Goal: Task Accomplishment & Management: Manage account settings

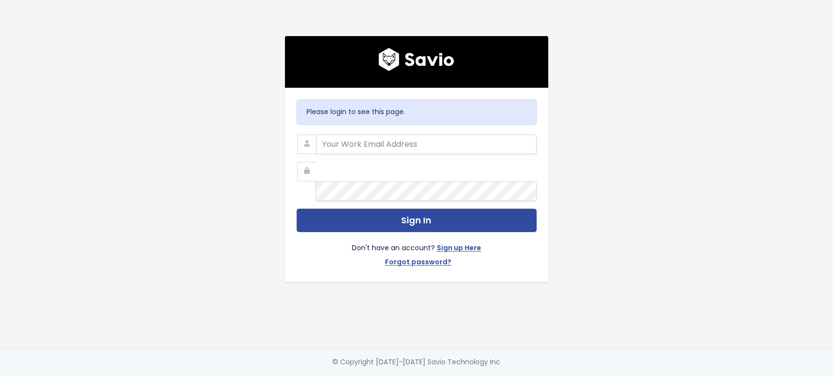
type input "kat@marsello.com"
click at [367, 232] on div "Don't have an account? Sign up Here Forgot password?" at bounding box center [417, 251] width 240 height 38
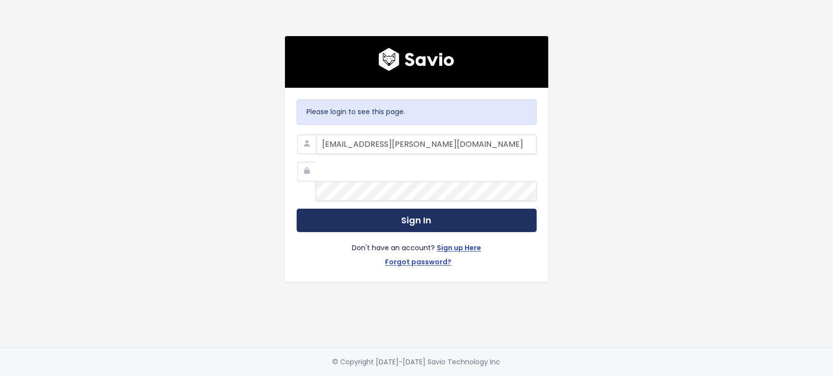
click at [367, 215] on button "Sign In" at bounding box center [417, 221] width 240 height 24
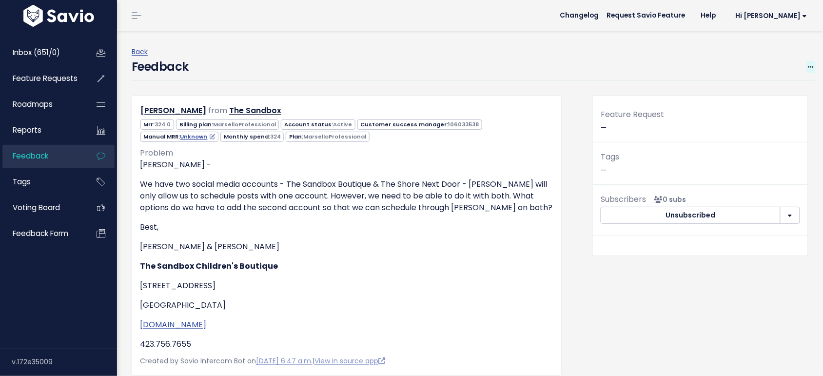
click at [807, 72] on span at bounding box center [811, 67] width 9 height 12
click at [737, 91] on link "Edit" at bounding box center [772, 93] width 70 height 19
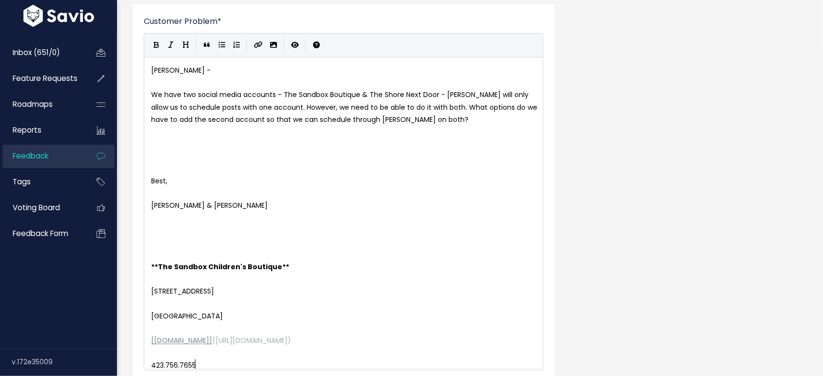
scroll to position [74, 0]
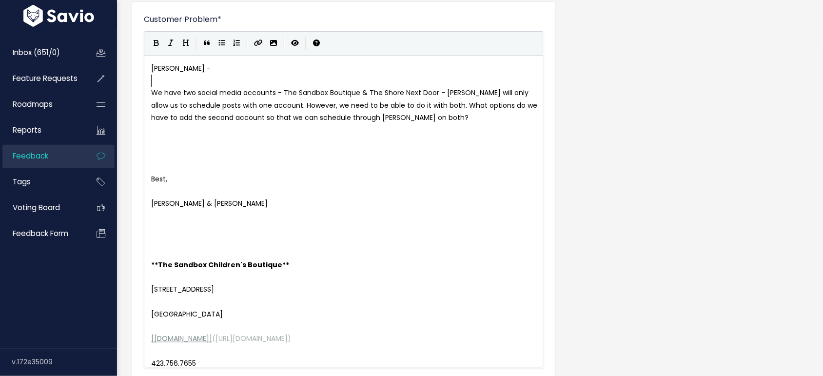
click at [168, 84] on pre "​" at bounding box center [348, 81] width 399 height 12
type textarea "Kelly -"
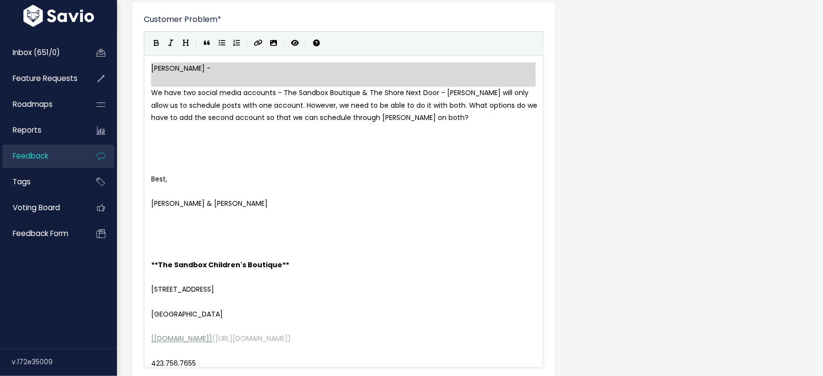
drag, startPoint x: 150, startPoint y: 91, endPoint x: 140, endPoint y: 59, distance: 33.3
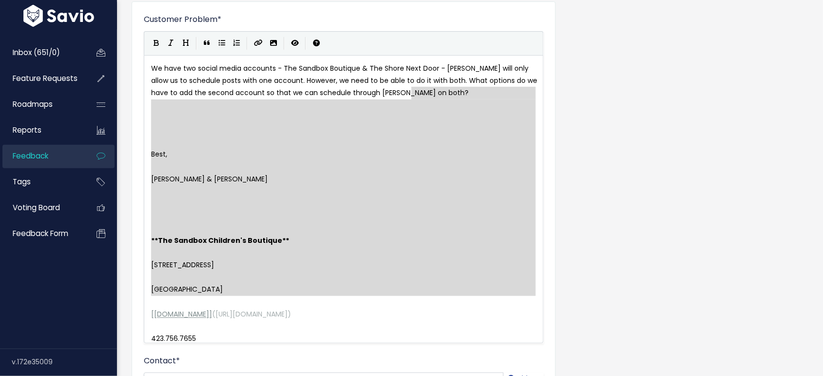
type textarea "Best, Kelly & Bonnie **The Sandbox Children's Boutique** 307 Manufacturer's Rd …"
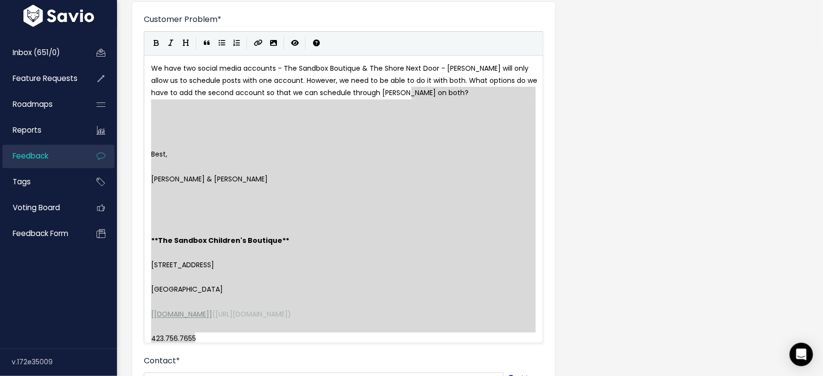
drag, startPoint x: 413, startPoint y: 94, endPoint x: 514, endPoint y: 385, distance: 308.5
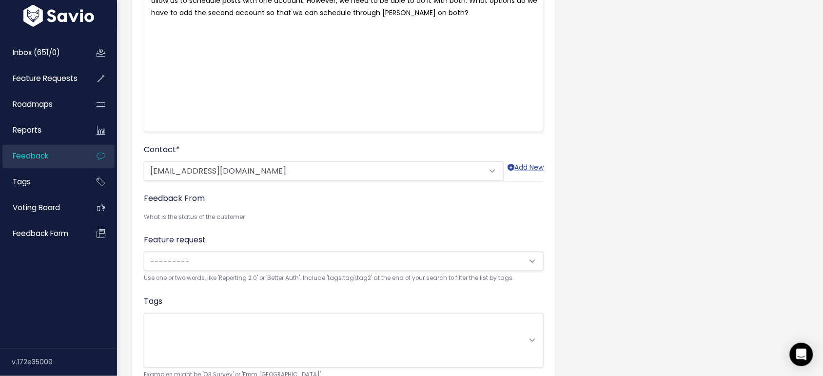
scroll to position [244, 0]
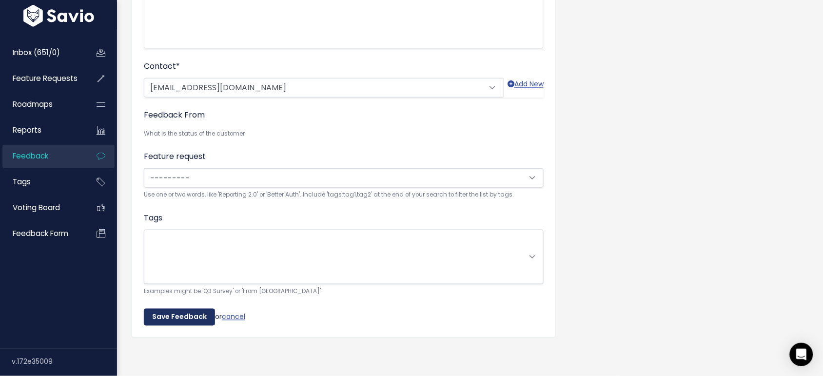
click at [186, 312] on input "Save Feedback" at bounding box center [179, 318] width 71 height 18
